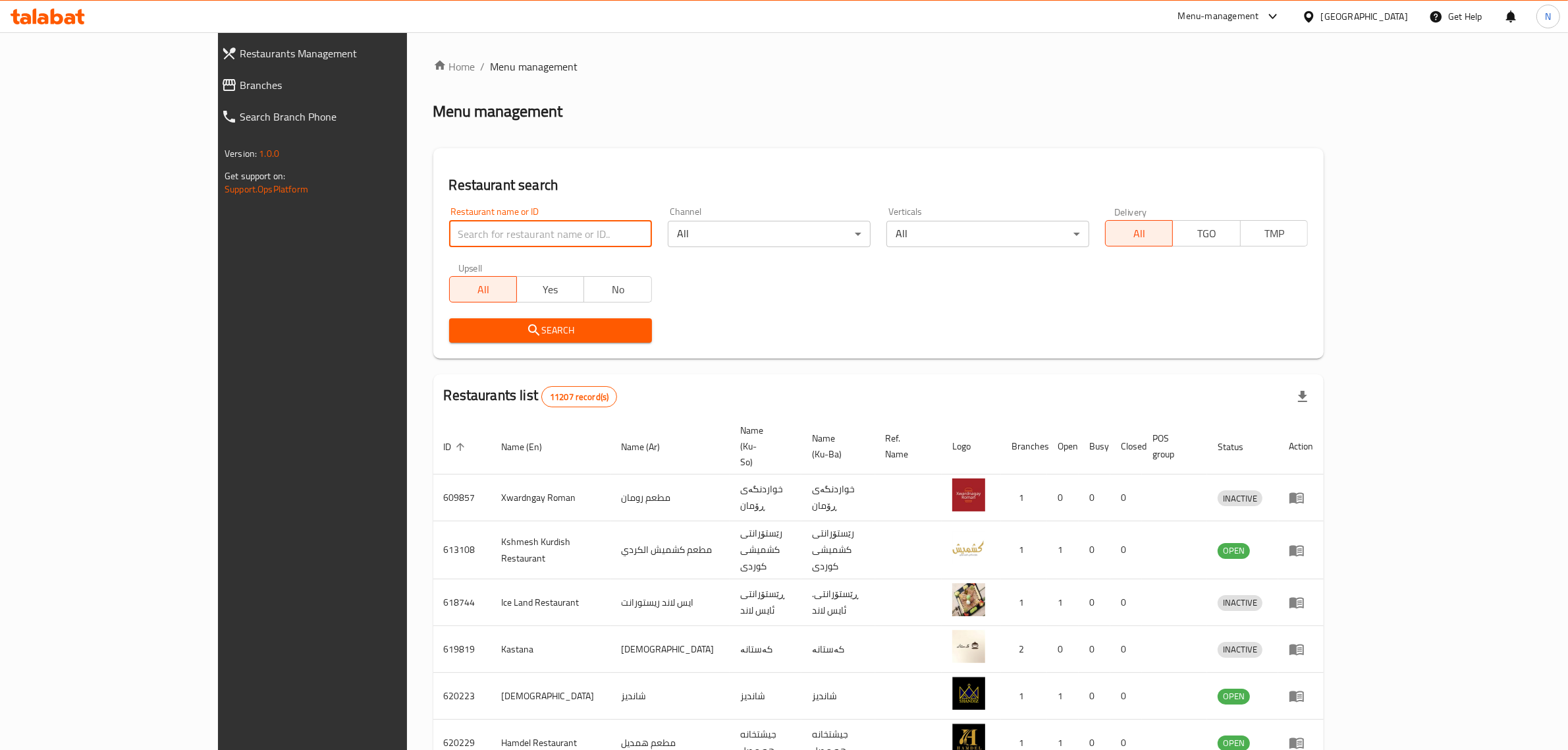
click at [449, 235] on input "search" at bounding box center [550, 234] width 203 height 27
type input "700119"
click at [505, 334] on span "Search" at bounding box center [550, 331] width 182 height 16
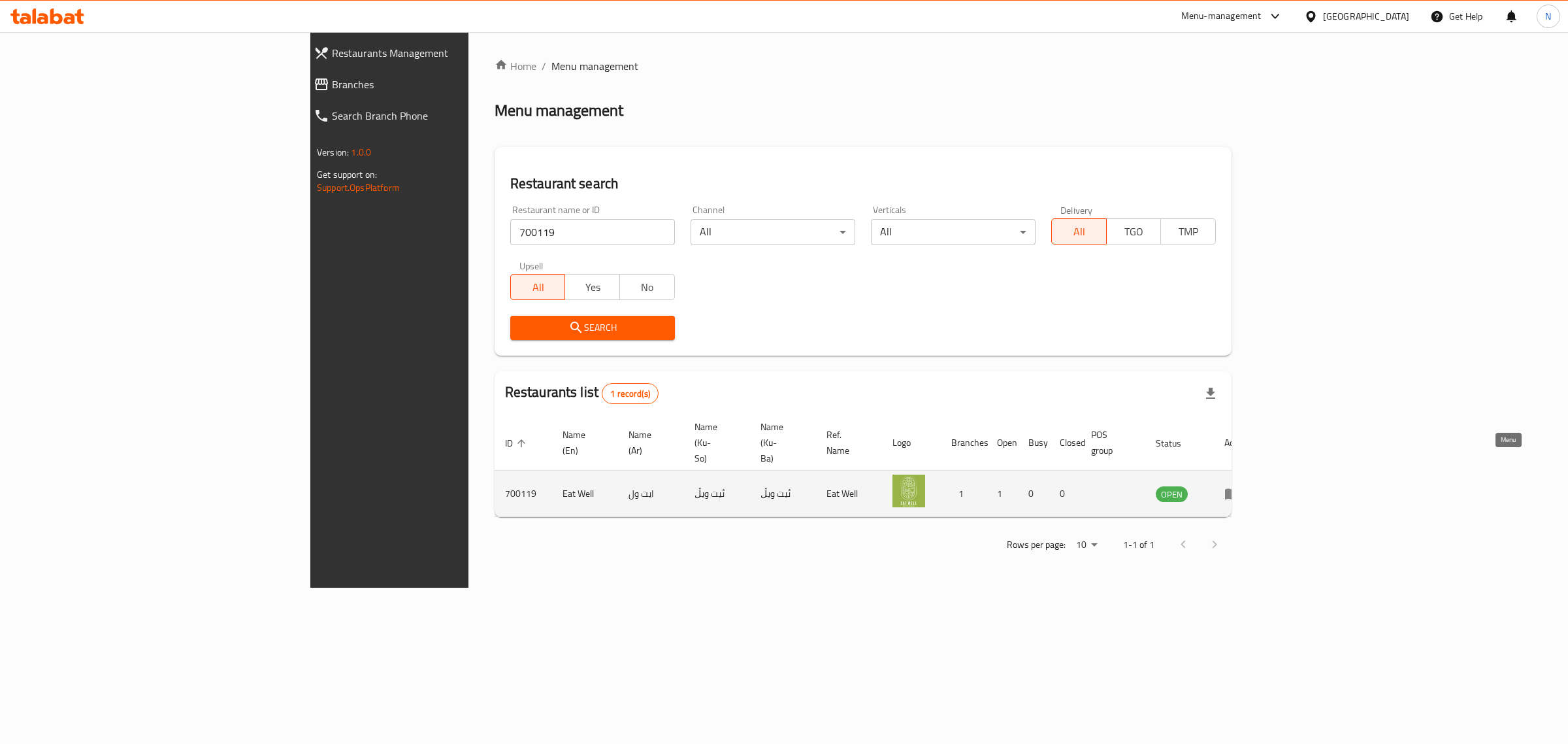
click at [1240, 486] on icon "enhanced table" at bounding box center [1232, 493] width 16 height 16
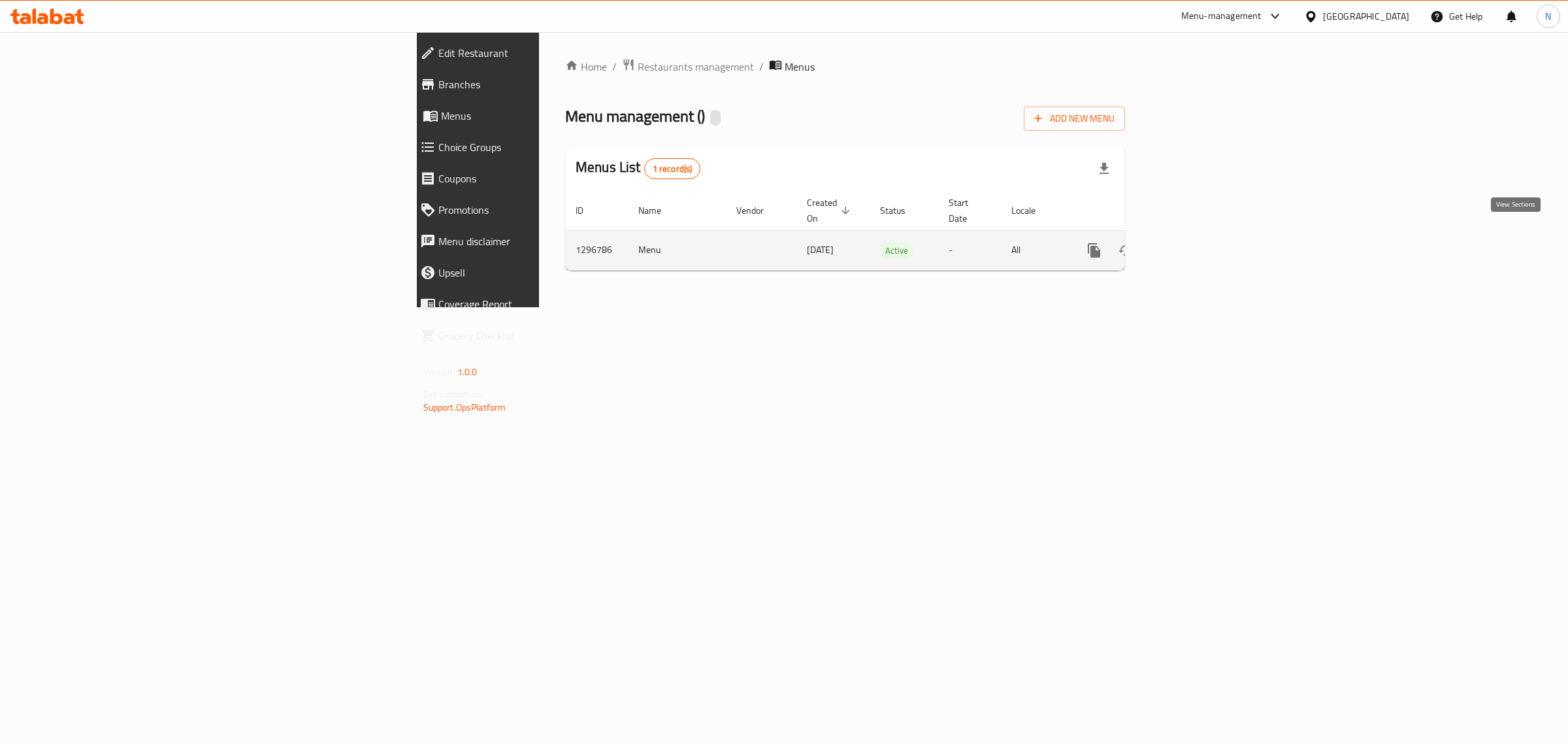
click at [1194, 245] on icon "enhanced table" at bounding box center [1188, 250] width 12 height 12
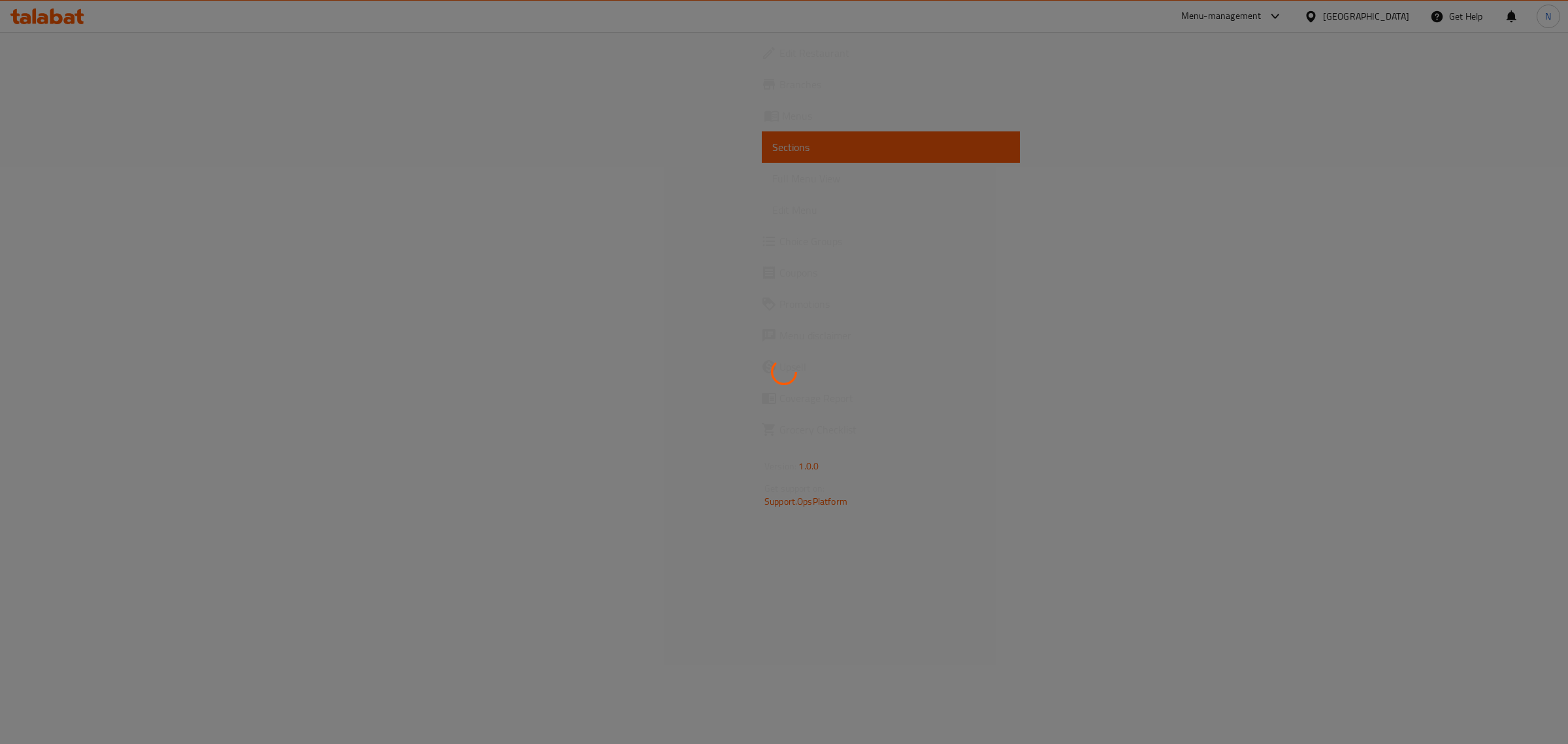
click at [86, 85] on div at bounding box center [784, 372] width 1568 height 744
click at [139, 169] on div at bounding box center [784, 372] width 1568 height 744
click at [164, 136] on div at bounding box center [784, 372] width 1568 height 744
click at [138, 165] on div at bounding box center [784, 372] width 1568 height 744
click at [122, 208] on div at bounding box center [784, 372] width 1568 height 744
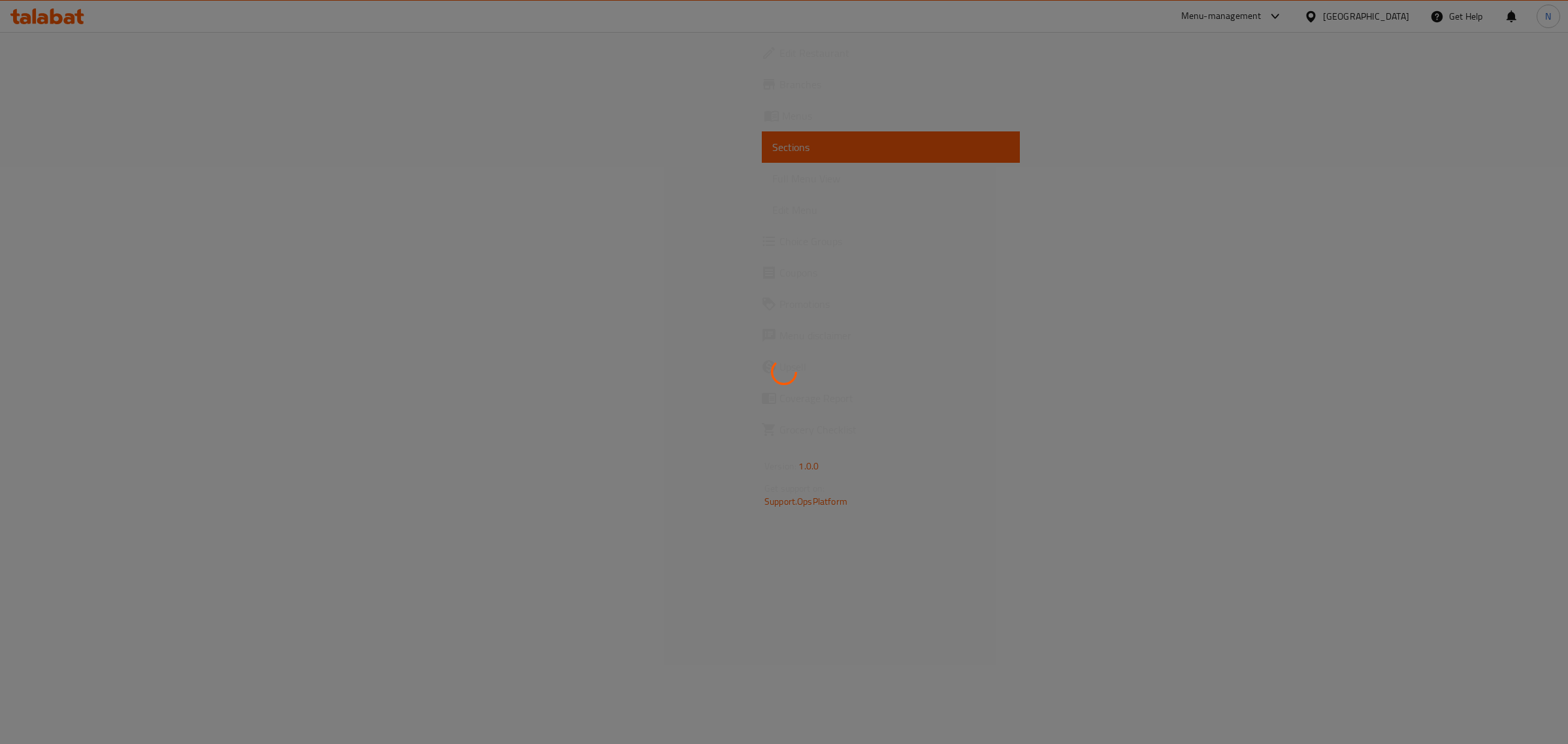
click at [131, 140] on div at bounding box center [784, 372] width 1568 height 744
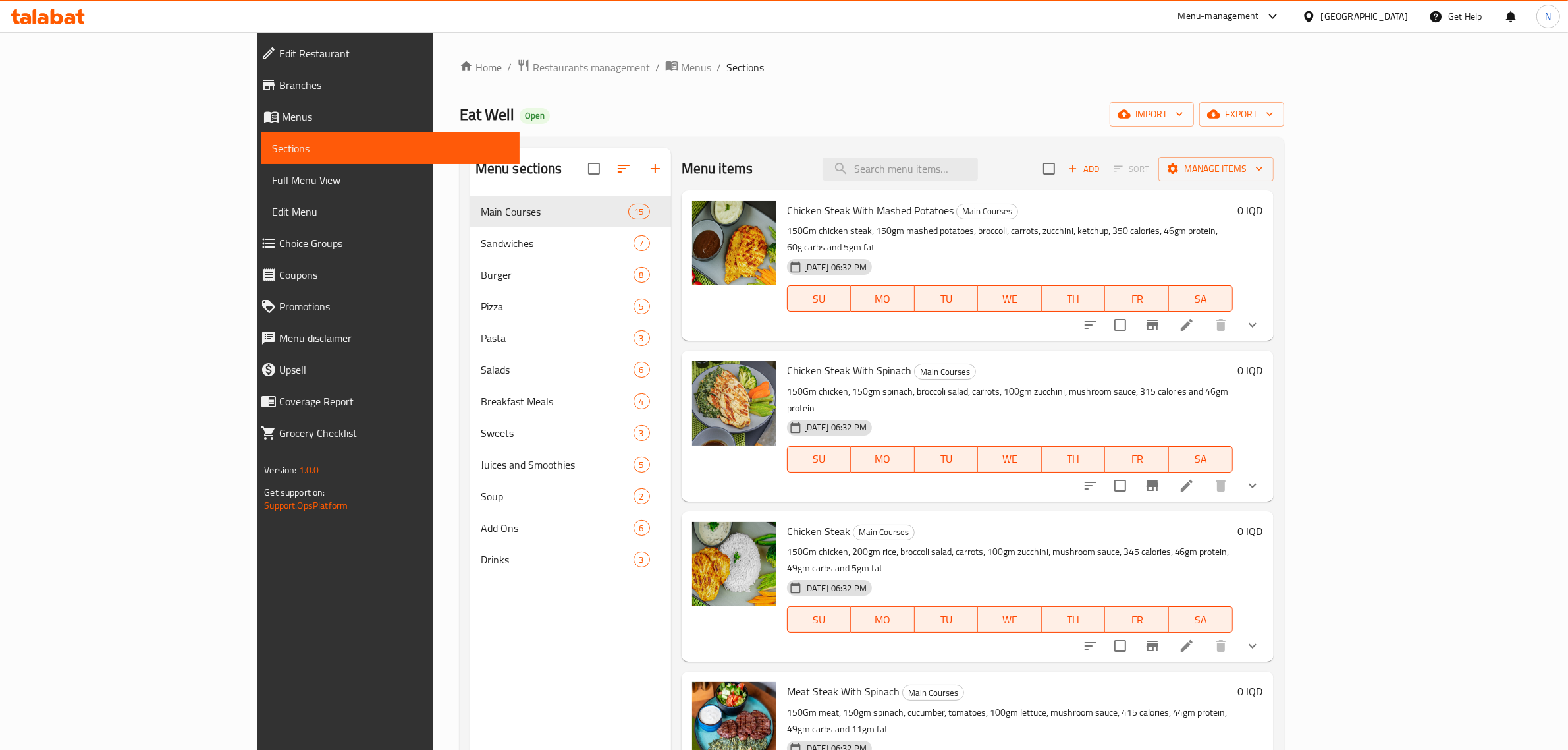
click at [279, 86] on span "Branches" at bounding box center [394, 85] width 230 height 16
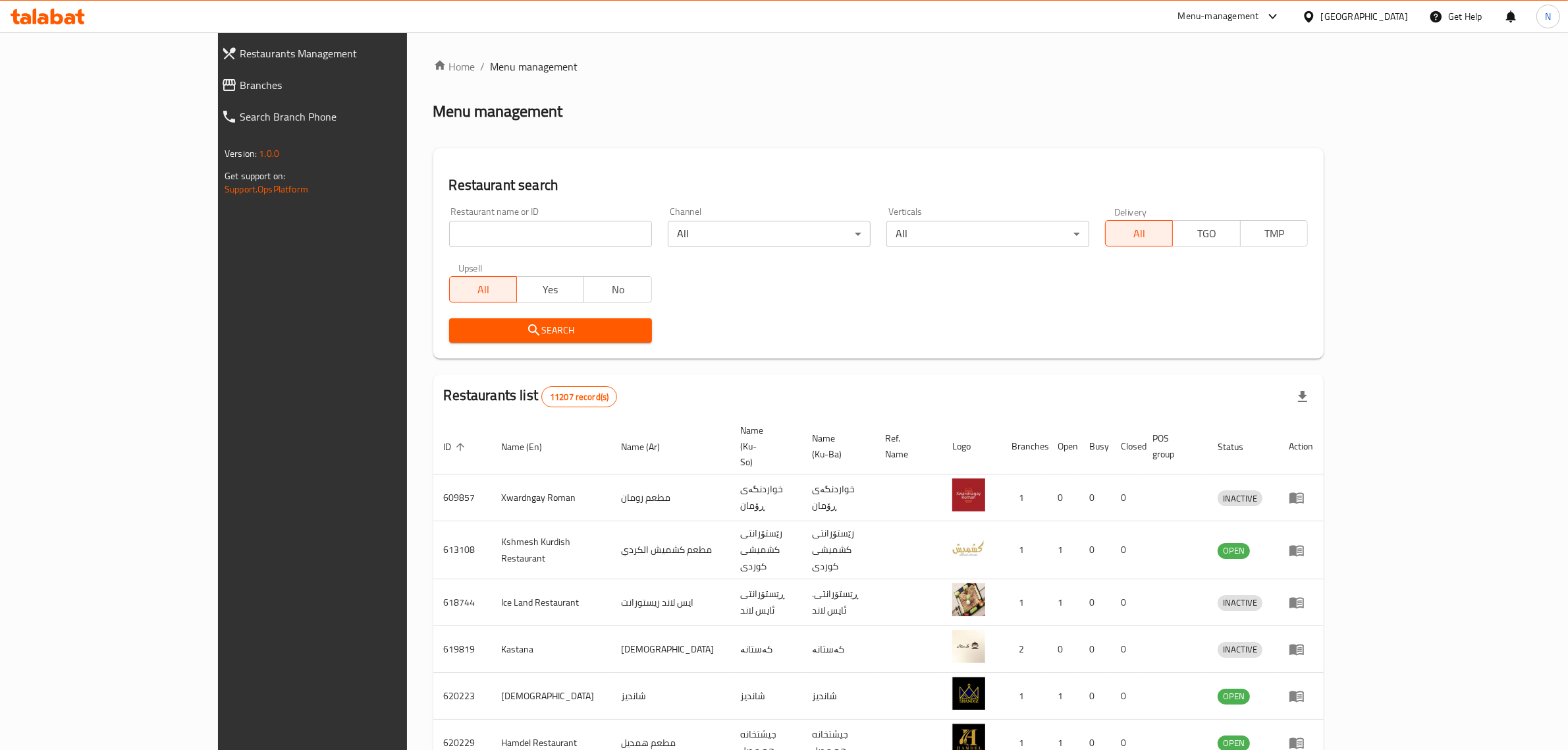
click at [20, 14] on icon at bounding box center [47, 16] width 74 height 16
click at [449, 237] on input "search" at bounding box center [550, 234] width 203 height 27
paste input "703220"
type input "703220"
click at [526, 334] on span "Search" at bounding box center [550, 331] width 182 height 16
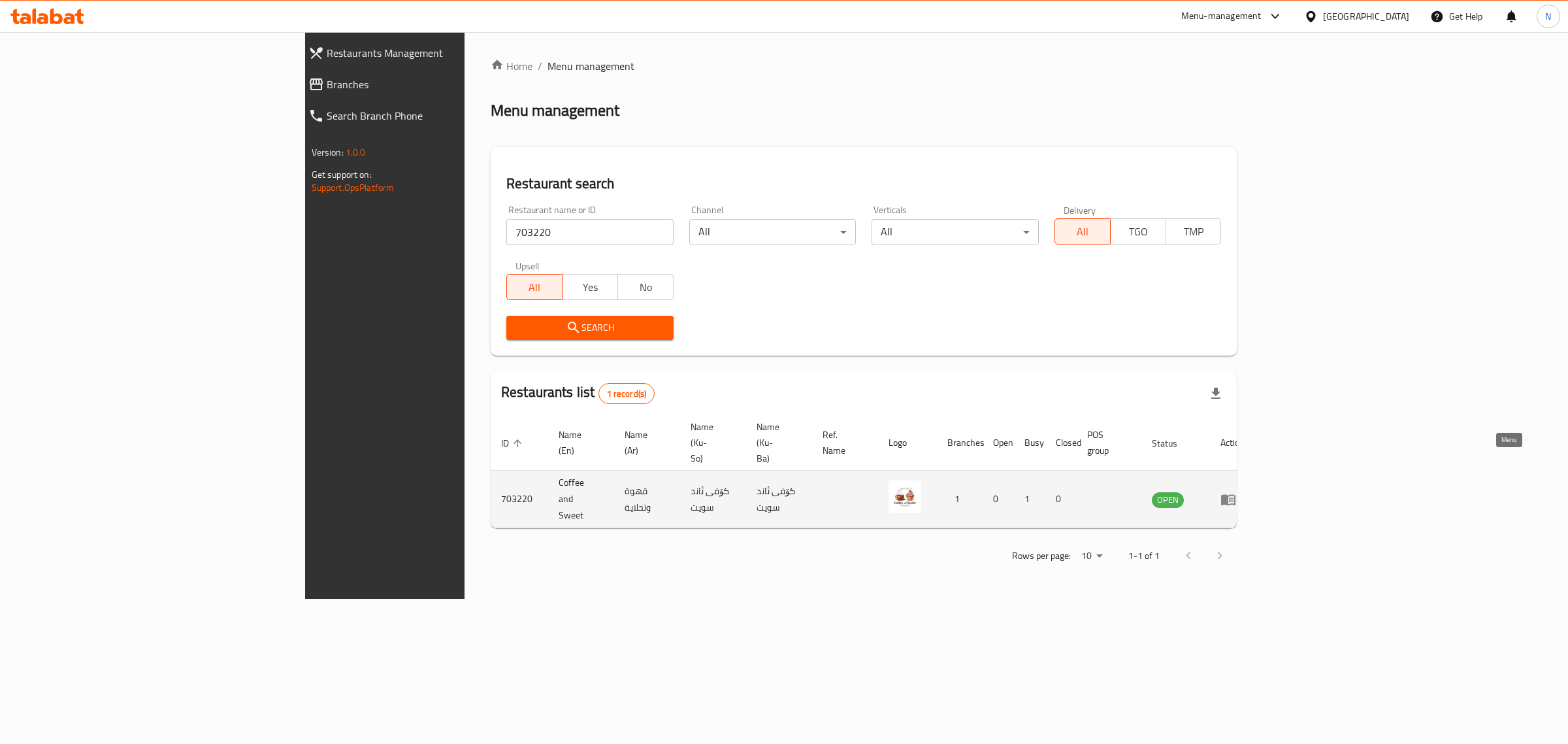
click at [1245, 491] on link "enhanced table" at bounding box center [1233, 499] width 24 height 16
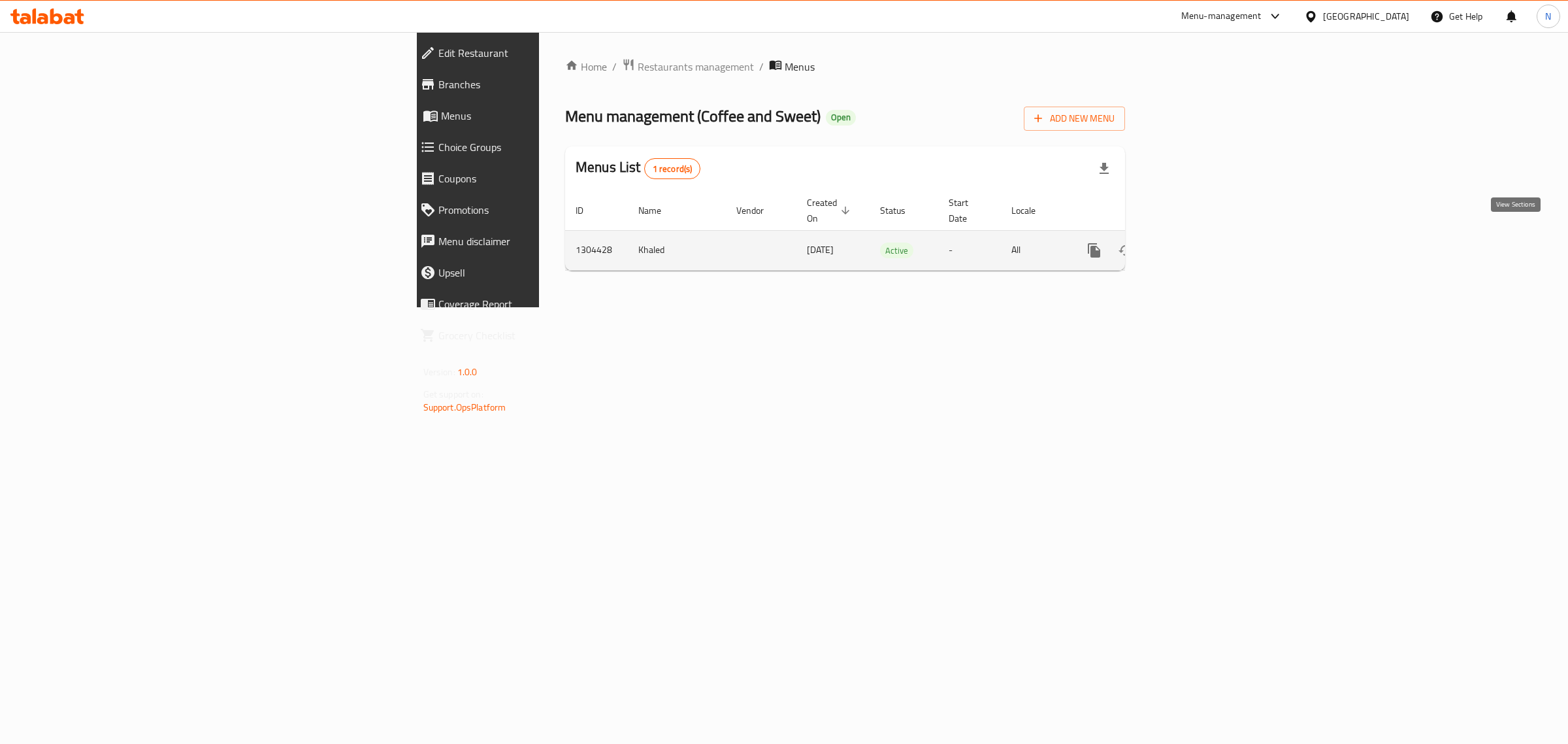
click at [1196, 243] on icon "enhanced table" at bounding box center [1188, 250] width 16 height 16
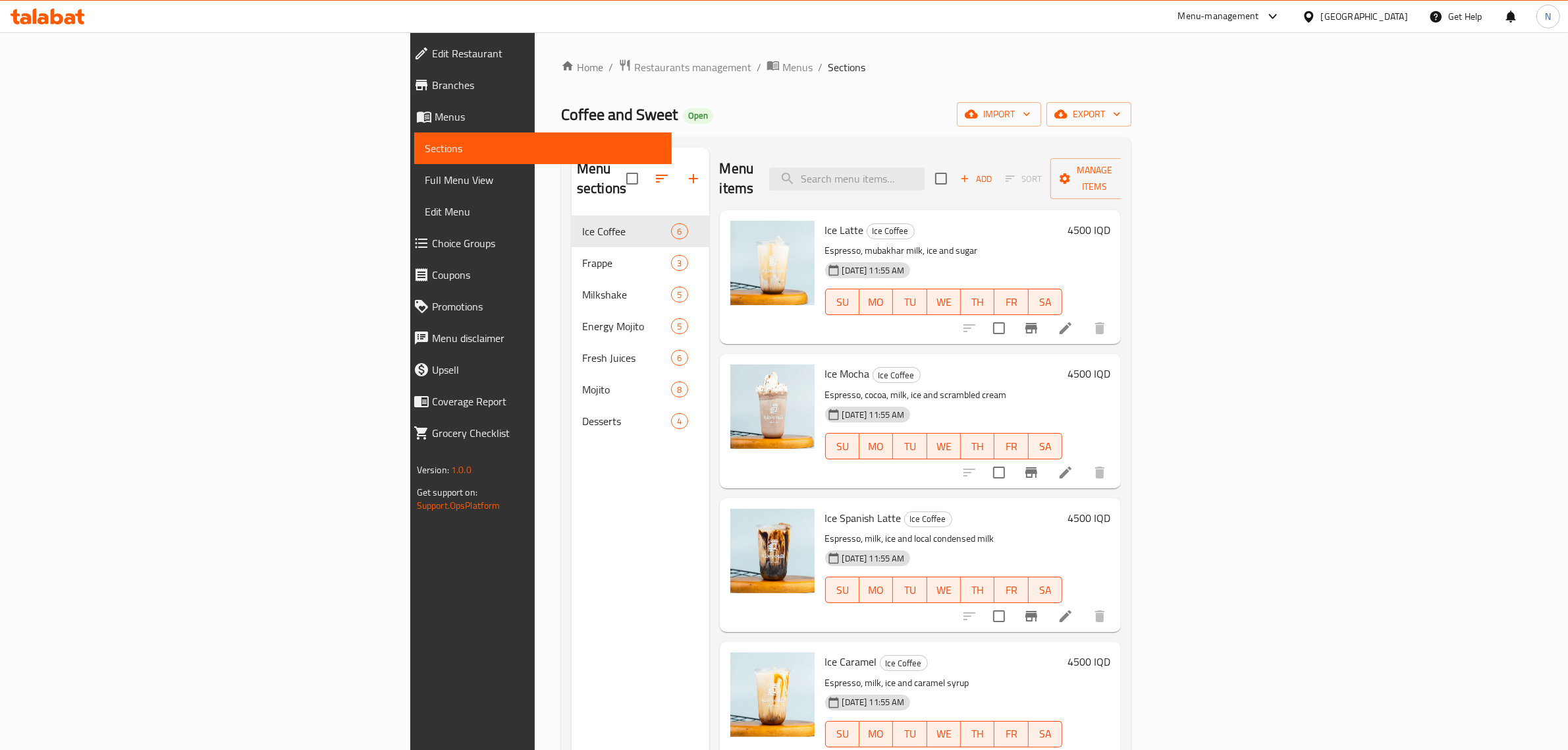
click at [403, 98] on link "Branches" at bounding box center [537, 85] width 270 height 31
